Goal: Transaction & Acquisition: Purchase product/service

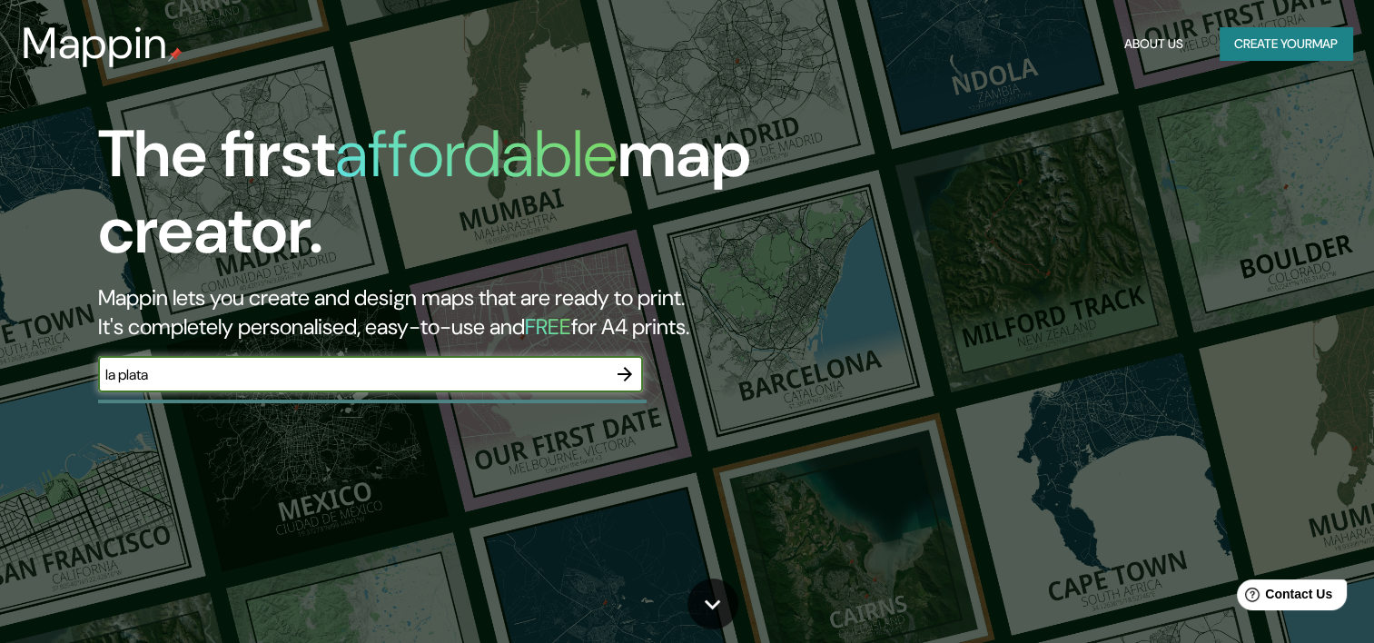
type input "la plata"
click at [635, 369] on button "button" at bounding box center [624, 374] width 36 height 36
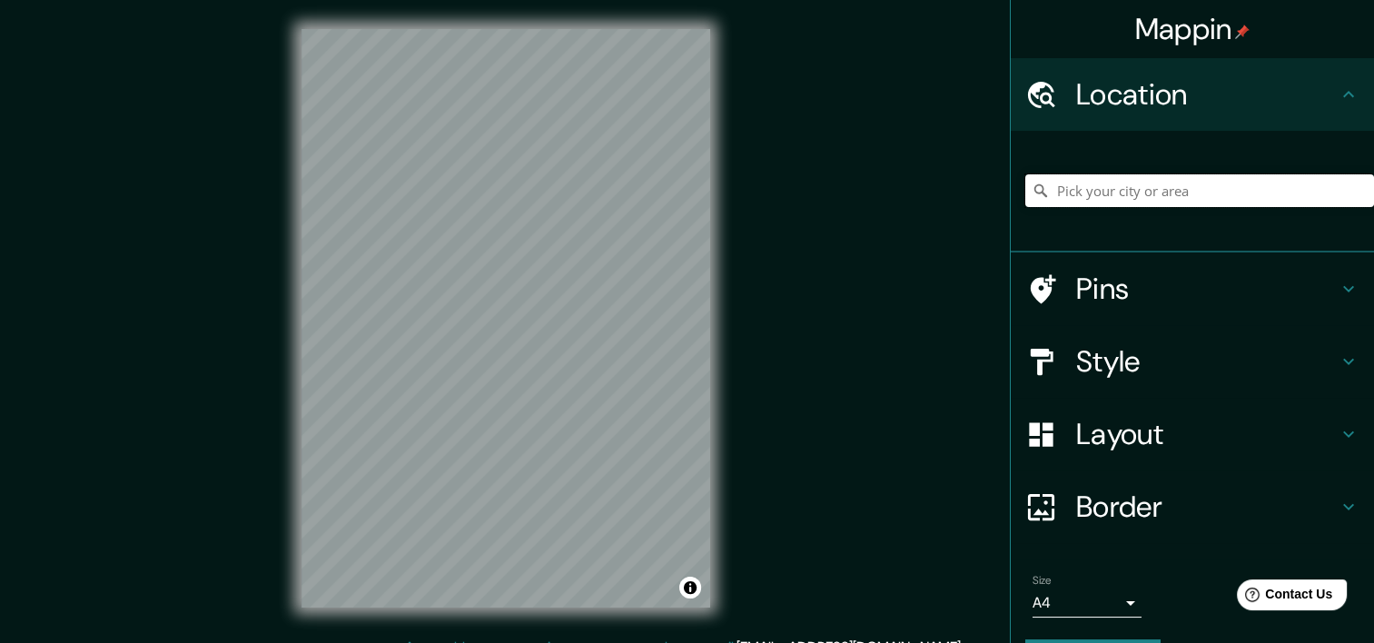
click at [1079, 176] on input "Pick your city or area" at bounding box center [1199, 190] width 349 height 33
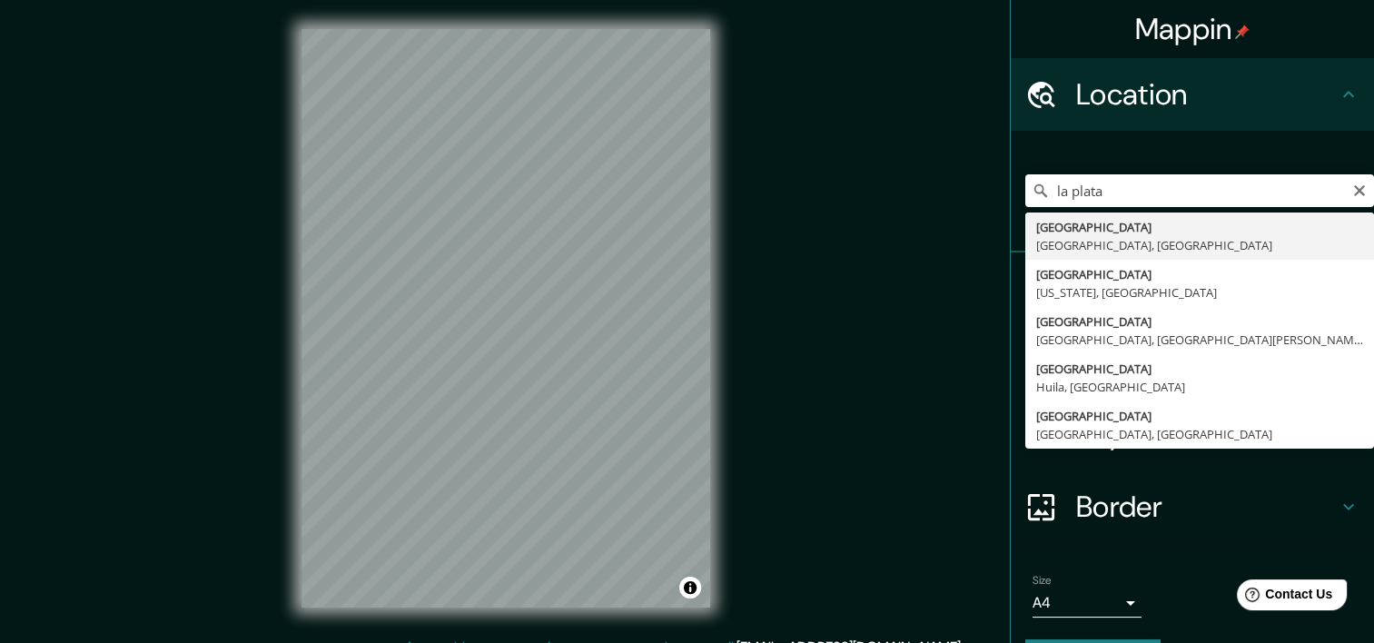
type input "[GEOGRAPHIC_DATA], [GEOGRAPHIC_DATA], [GEOGRAPHIC_DATA]"
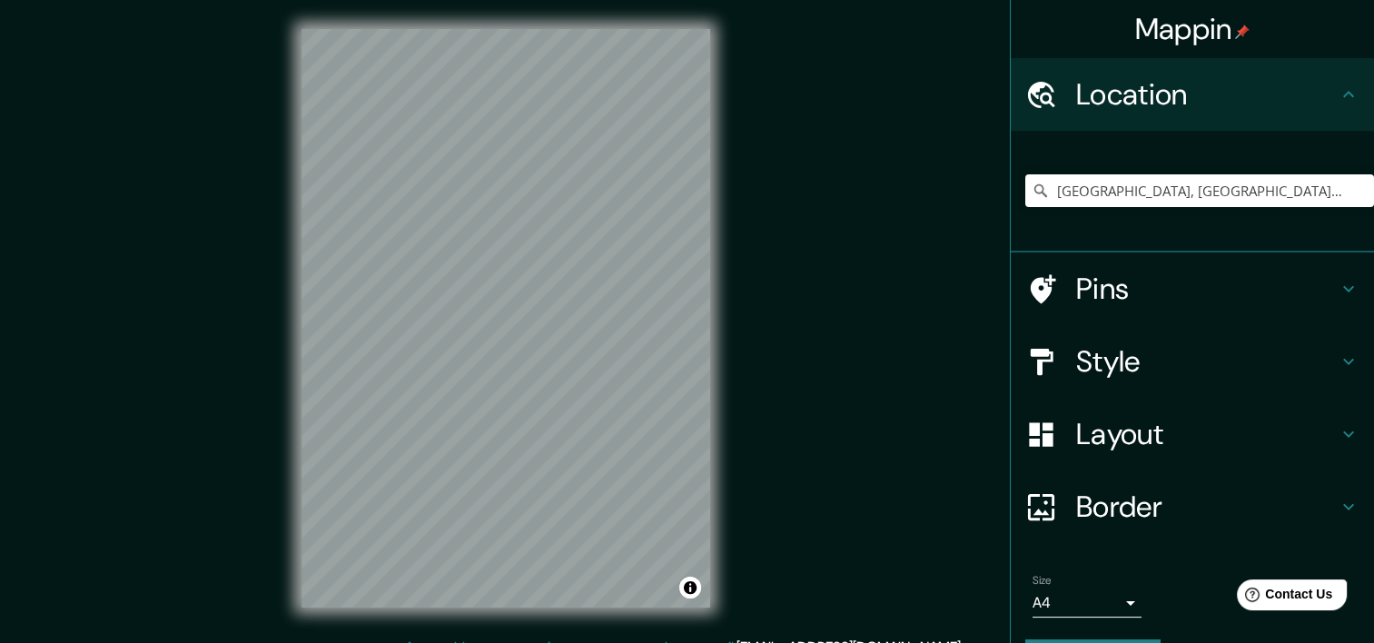
click at [1271, 367] on h4 "Style" at bounding box center [1206, 361] width 261 height 36
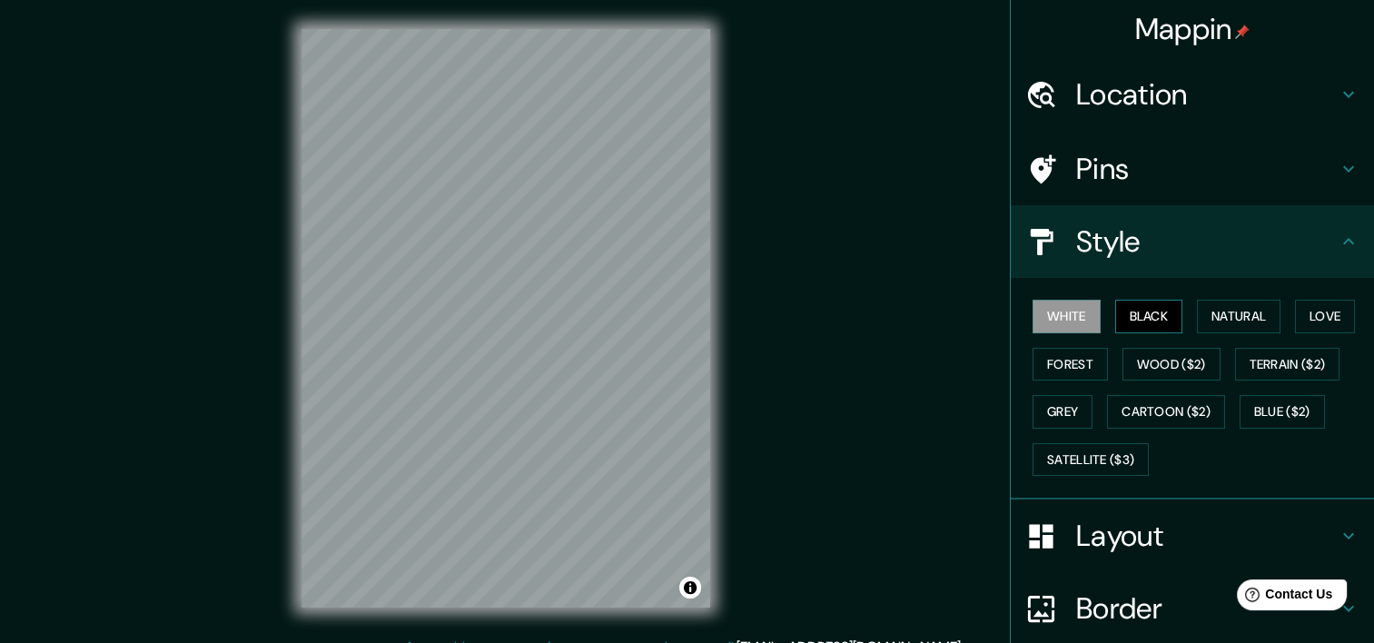
click at [1138, 312] on button "Black" at bounding box center [1149, 317] width 68 height 34
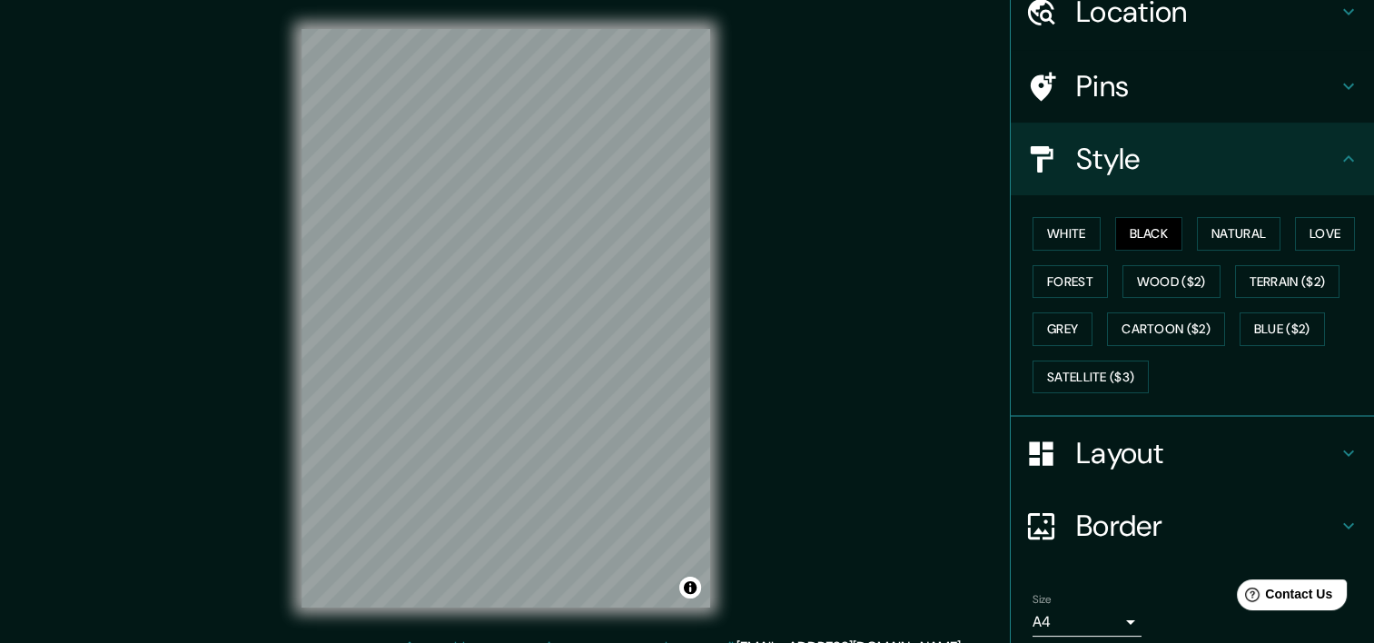
scroll to position [150, 0]
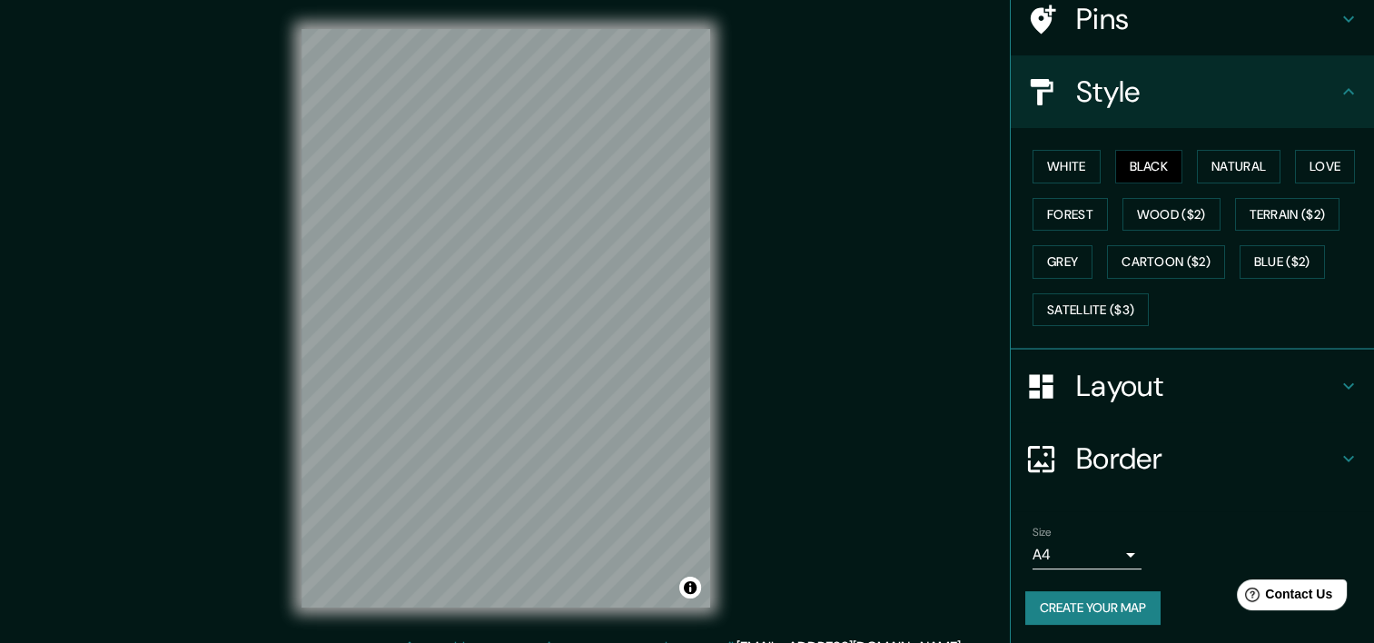
click at [1085, 548] on body "Mappin Location [GEOGRAPHIC_DATA], [GEOGRAPHIC_DATA], [GEOGRAPHIC_DATA] Pins St…" at bounding box center [687, 321] width 1374 height 643
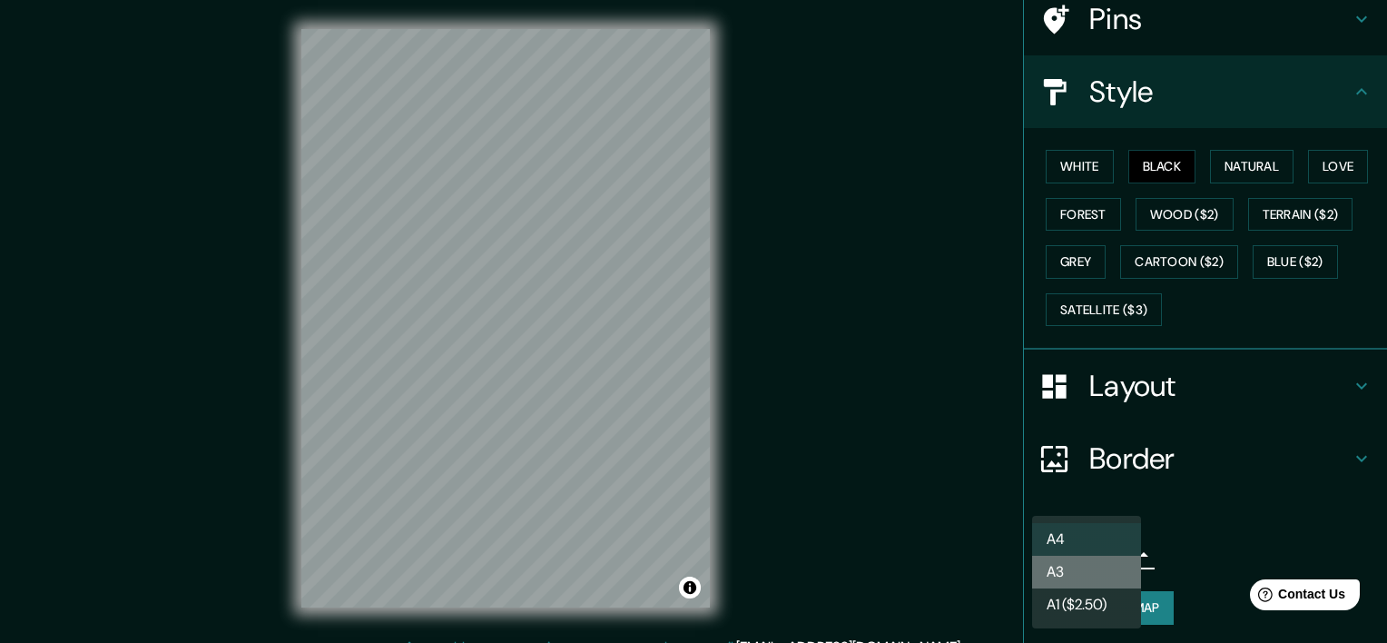
click at [1098, 565] on li "A3" at bounding box center [1086, 572] width 109 height 33
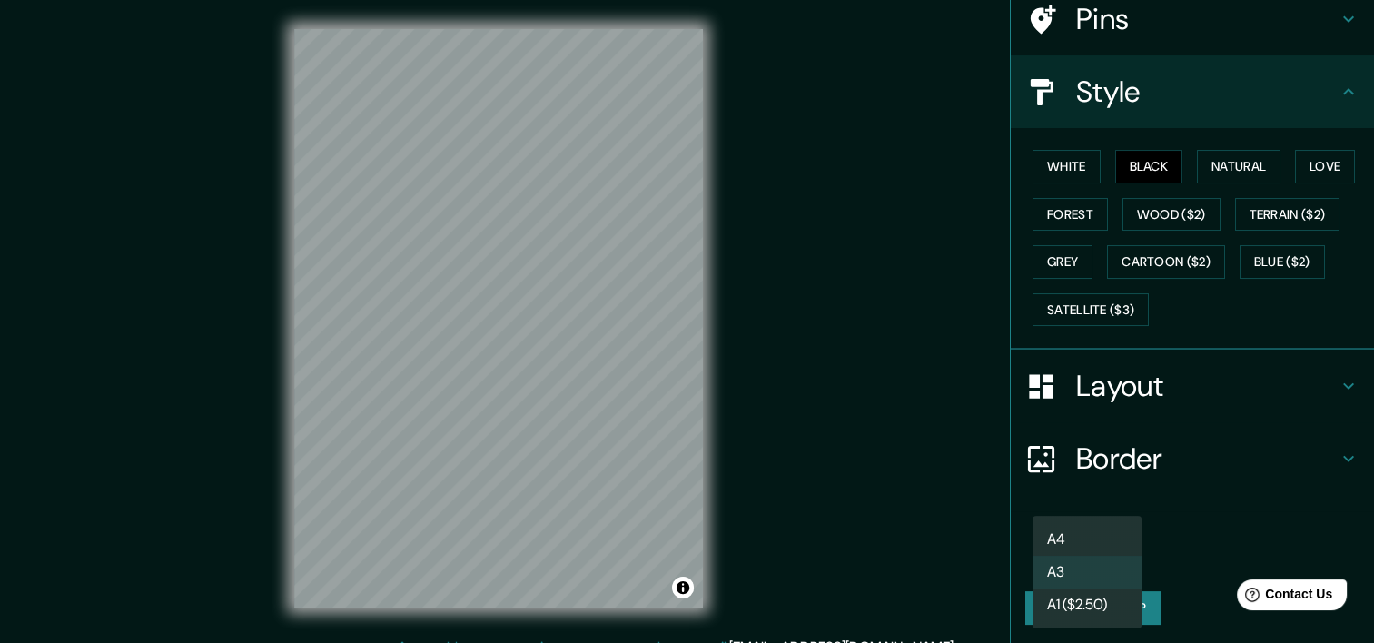
click at [1118, 560] on body "Mappin Location [GEOGRAPHIC_DATA], [GEOGRAPHIC_DATA], [GEOGRAPHIC_DATA] Pins St…" at bounding box center [687, 321] width 1374 height 643
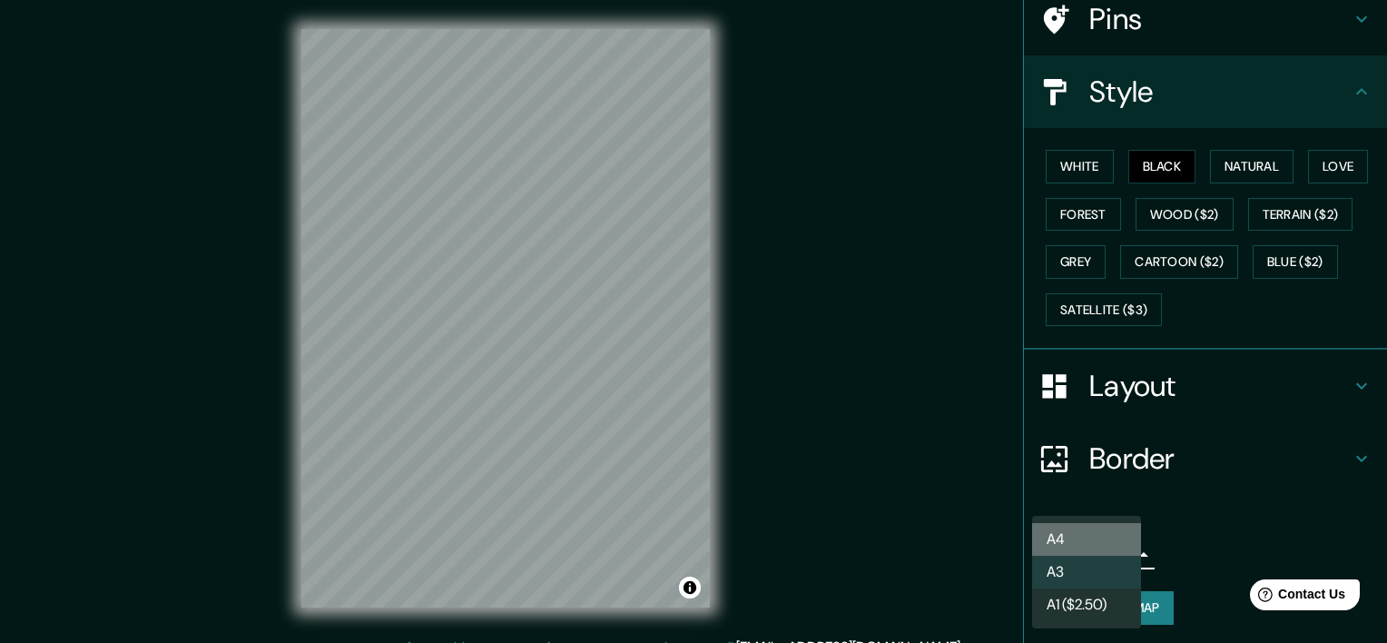
click at [1112, 528] on li "A4" at bounding box center [1086, 539] width 109 height 33
type input "single"
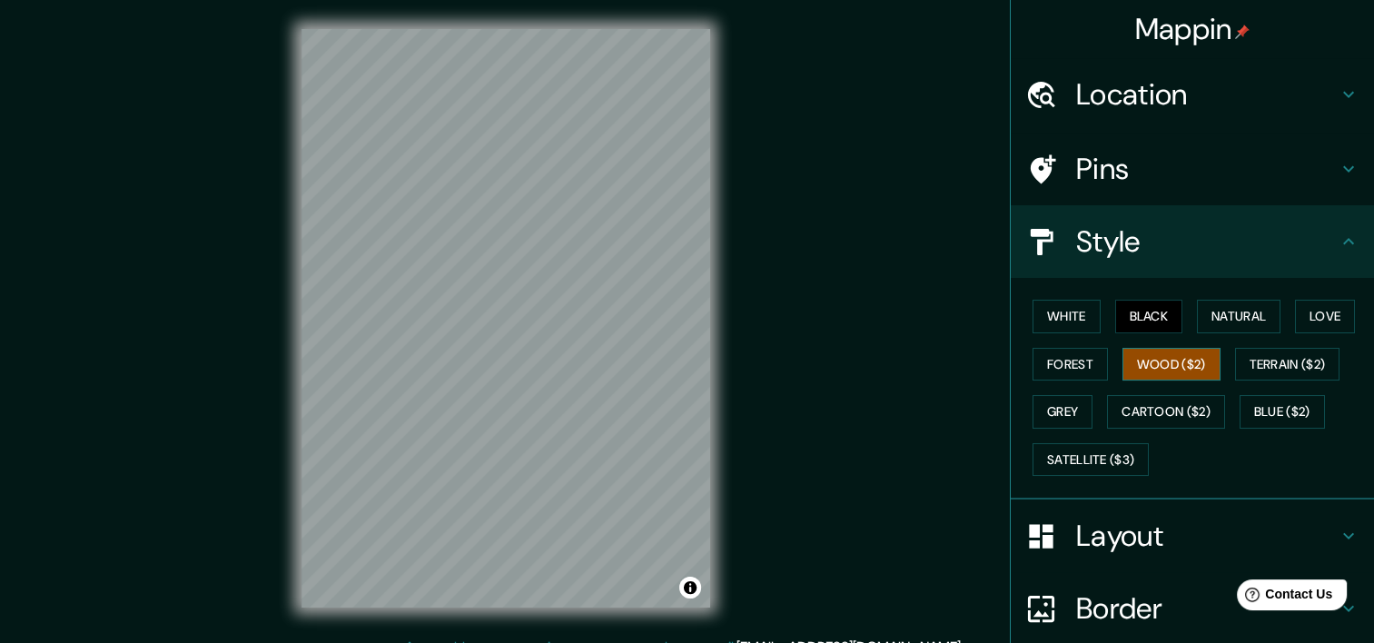
scroll to position [0, 0]
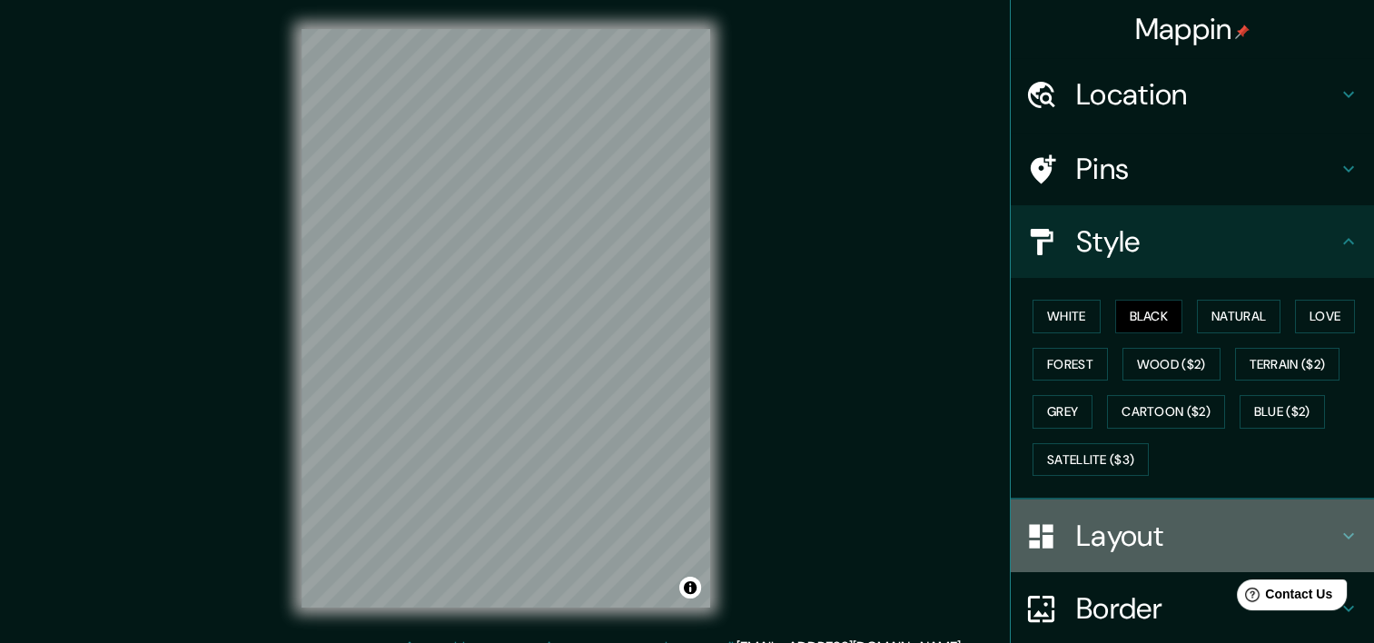
click at [1174, 567] on div "Layout" at bounding box center [1191, 535] width 363 height 73
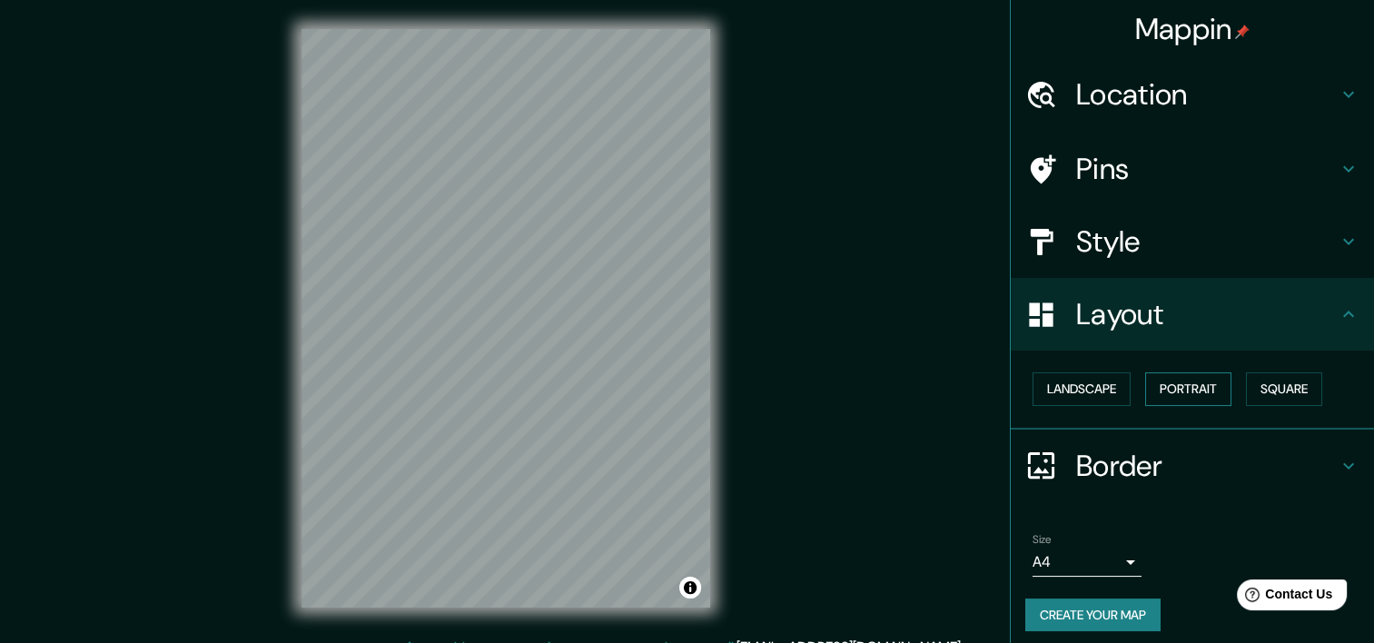
click at [1200, 396] on button "Portrait" at bounding box center [1188, 389] width 86 height 34
click at [1092, 396] on button "Landscape" at bounding box center [1081, 389] width 98 height 34
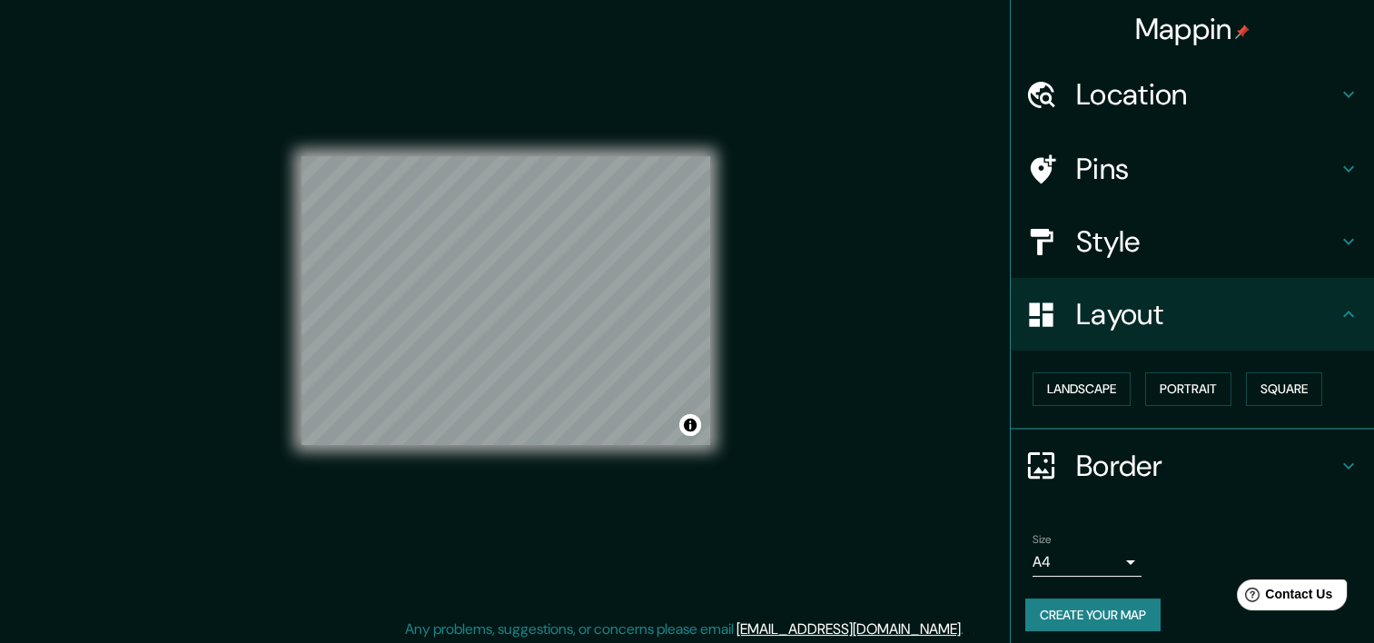
scroll to position [23, 0]
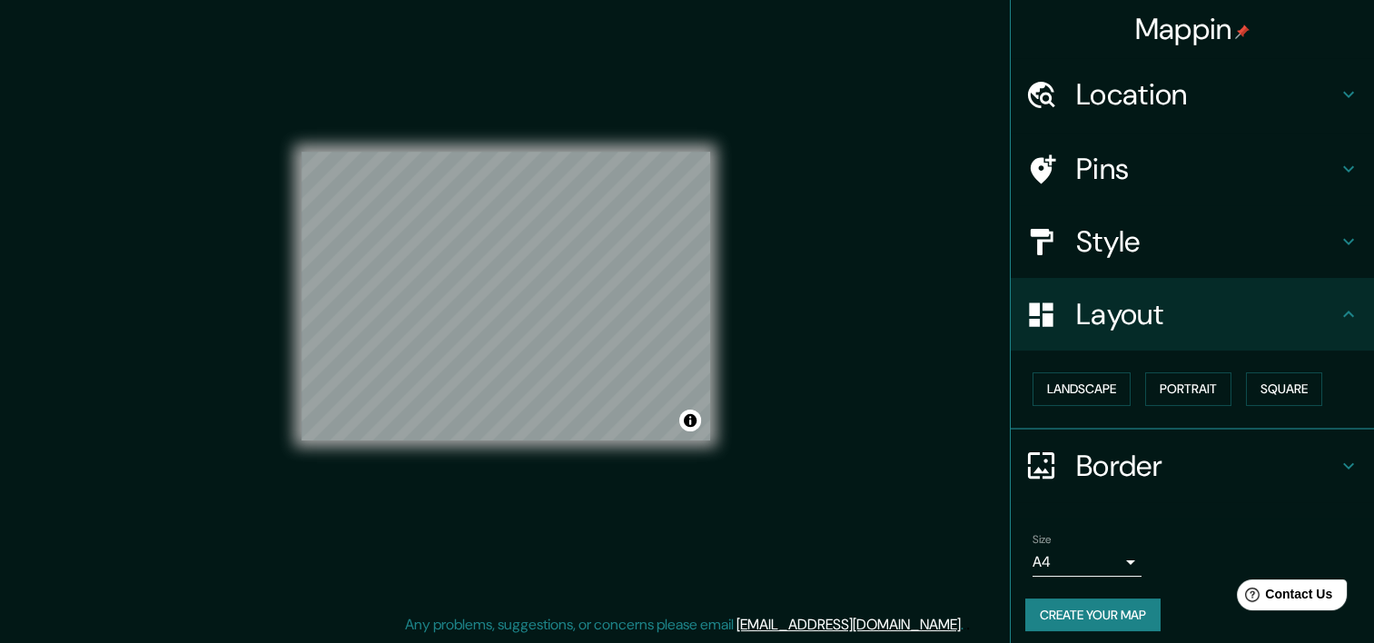
click at [1207, 246] on h4 "Style" at bounding box center [1206, 241] width 261 height 36
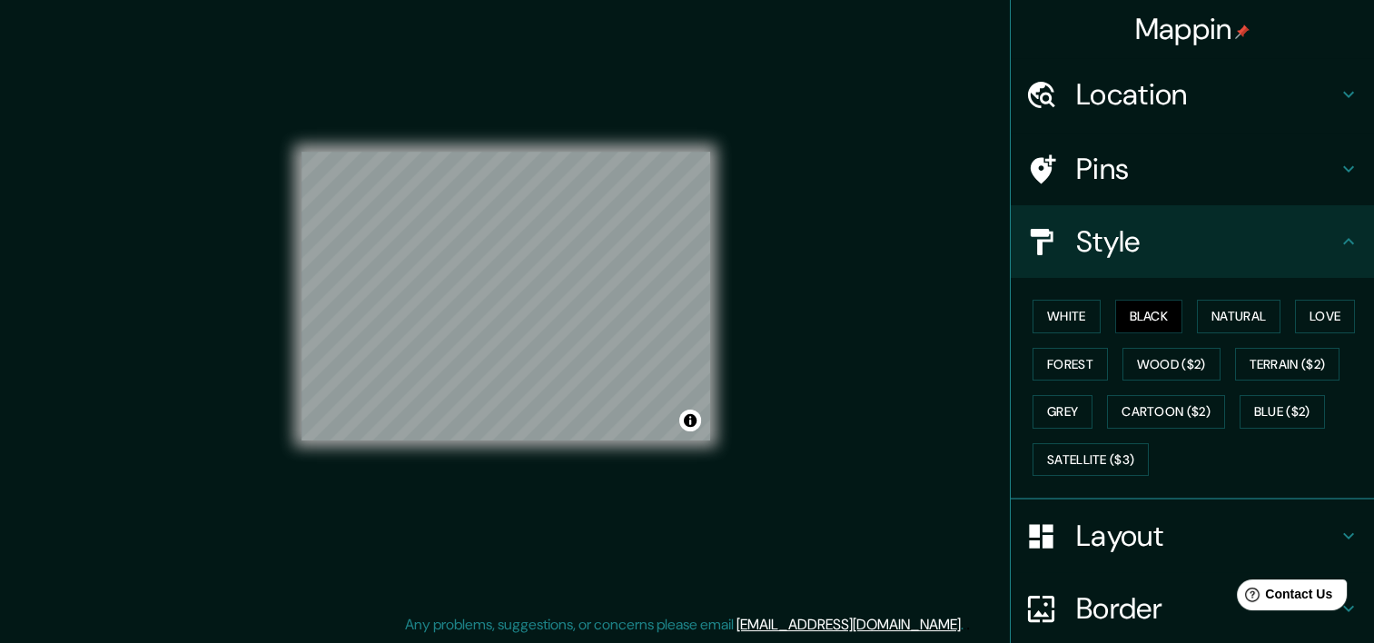
click at [1088, 324] on div "White Black Natural Love Forest Wood ($2) Terrain ($2) Grey Cartoon ($2) Blue (…" at bounding box center [1199, 387] width 349 height 191
click at [1067, 309] on button "White" at bounding box center [1066, 317] width 68 height 34
